Goal: Transaction & Acquisition: Purchase product/service

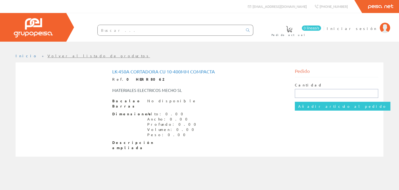
click at [311, 93] on input "text" at bounding box center [337, 93] width 84 height 9
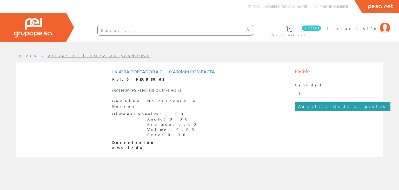
type input "1"
click at [309, 105] on input "Añadir artículo al pedido" at bounding box center [343, 106] width 96 height 9
